Goal: Task Accomplishment & Management: Use online tool/utility

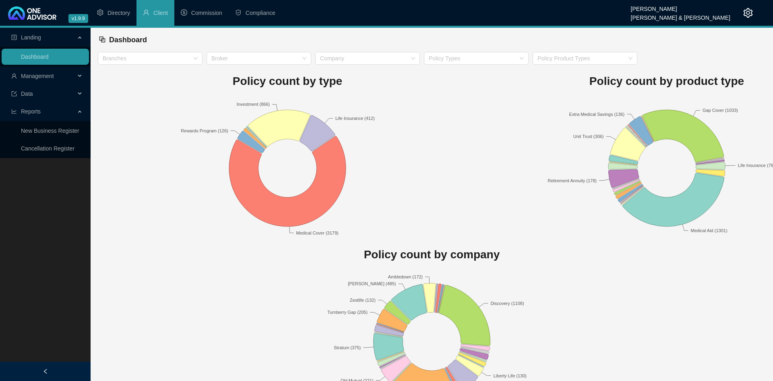
click at [61, 78] on span "Management" at bounding box center [43, 76] width 64 height 16
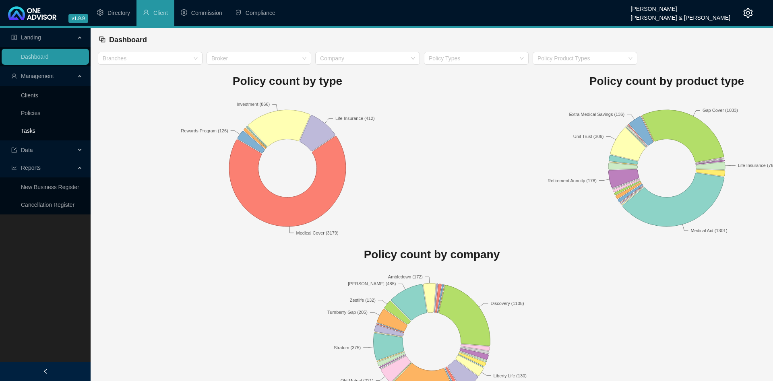
click at [35, 128] on link "Tasks" at bounding box center [28, 131] width 14 height 6
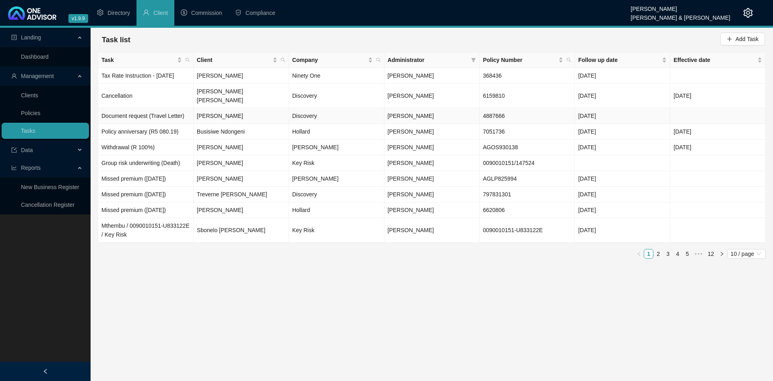
click at [274, 108] on td "[PERSON_NAME]" at bounding box center [241, 116] width 95 height 16
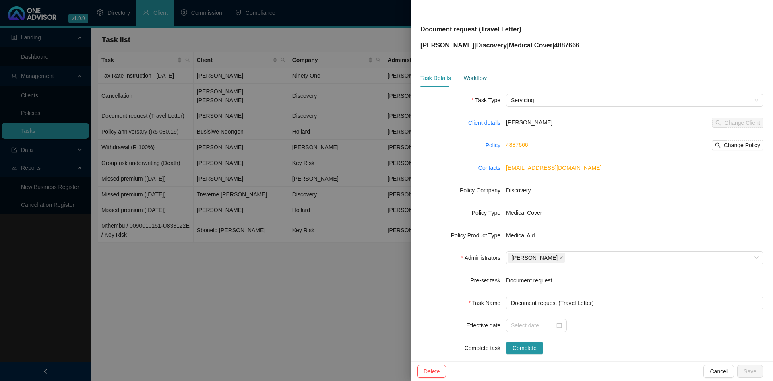
click at [470, 76] on div "Workflow" at bounding box center [474, 78] width 23 height 9
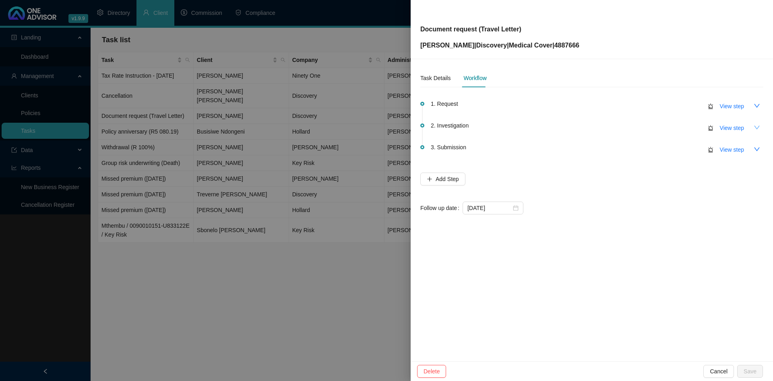
click at [757, 126] on icon "down" at bounding box center [756, 127] width 6 height 6
click at [757, 126] on icon "up" at bounding box center [757, 128] width 6 height 4
click at [758, 108] on icon "down" at bounding box center [756, 106] width 6 height 6
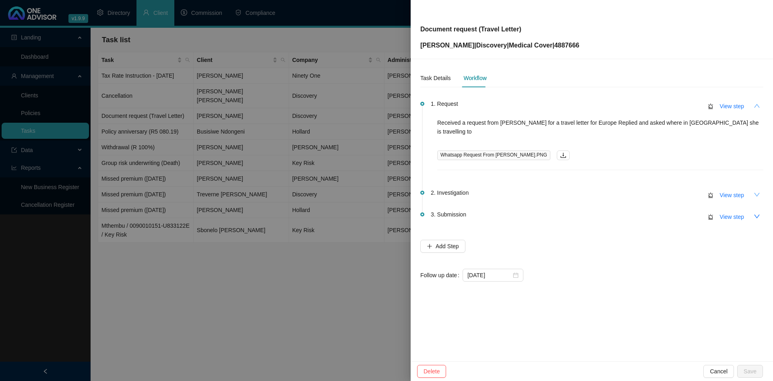
click at [757, 105] on icon "up" at bounding box center [757, 106] width 6 height 4
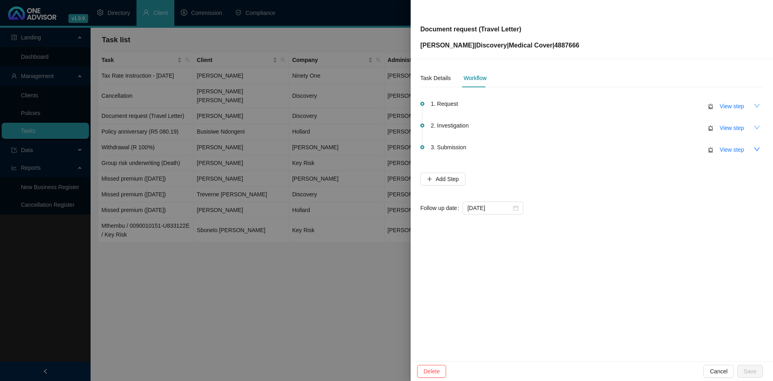
click at [210, 73] on div at bounding box center [386, 190] width 773 height 381
